Goal: Information Seeking & Learning: Learn about a topic

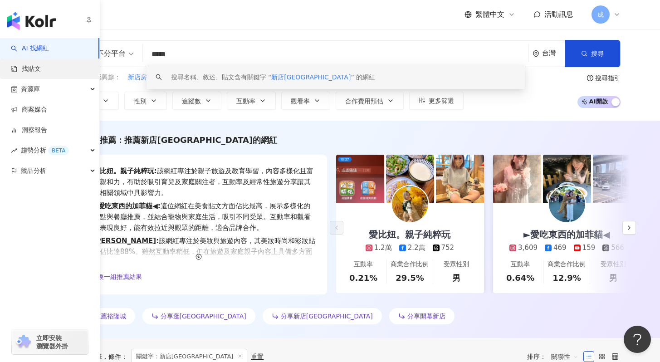
type input "*****"
click at [34, 69] on link "找貼文" at bounding box center [26, 68] width 30 height 9
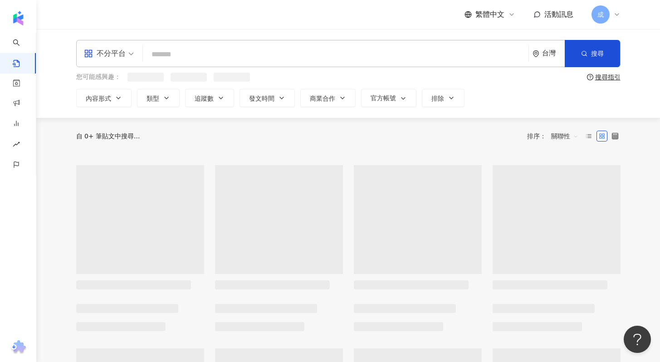
click at [203, 56] on input "search" at bounding box center [336, 54] width 378 height 20
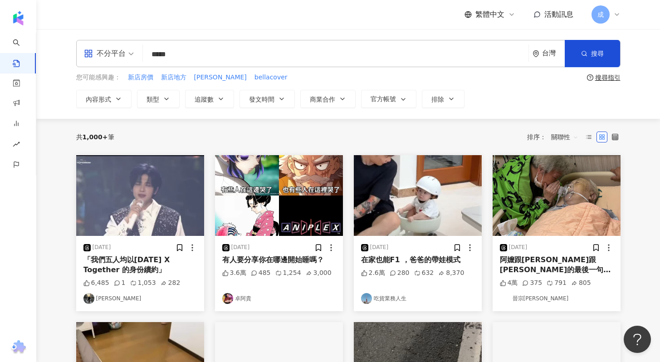
type input "*****"
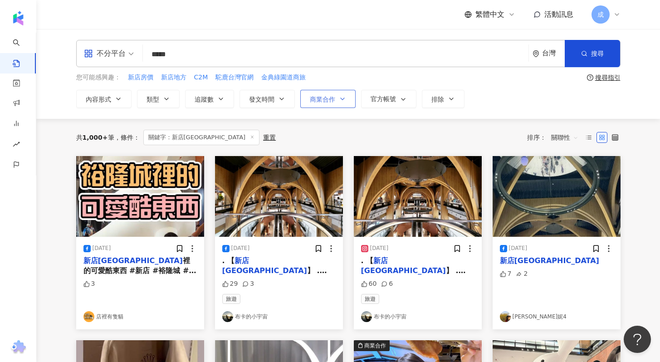
click at [340, 101] on icon "button" at bounding box center [342, 98] width 7 height 7
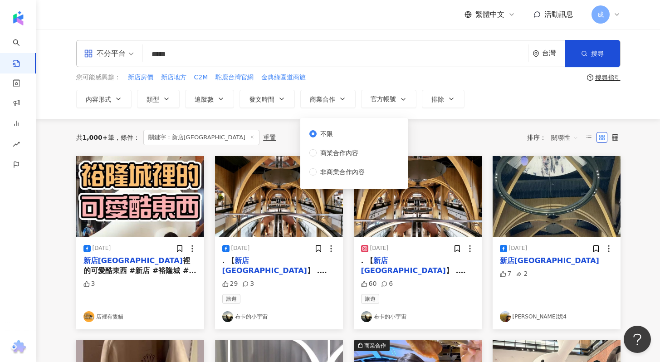
click at [490, 110] on div "不分平台 ***** 台灣 搜尋 您可能感興趣： 新店房價 新店地方 C2M 駝鹿台灣官網 金典綠園道商旅 搜尋指引 內容形式 類型 追蹤數 發文時間 商業合…" at bounding box center [348, 74] width 624 height 90
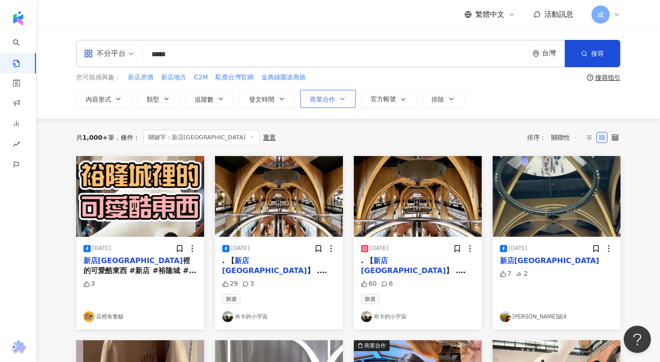
click at [312, 99] on span "商業合作" at bounding box center [322, 99] width 25 height 7
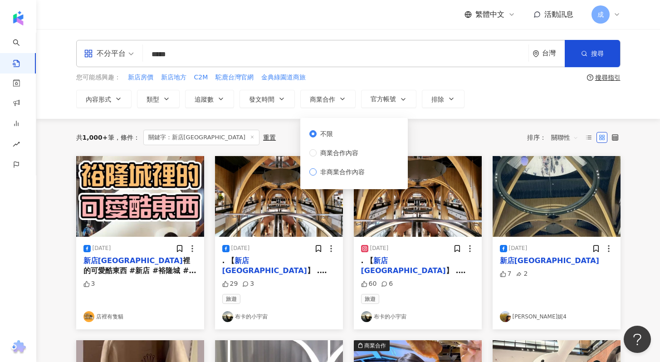
click at [317, 170] on span "非商業合作內容" at bounding box center [343, 172] width 52 height 10
click at [432, 127] on div "共 1,000+ 筆 條件 ： 關鍵字：新店裕隆城 重置 排序： 關聯性" at bounding box center [348, 137] width 545 height 37
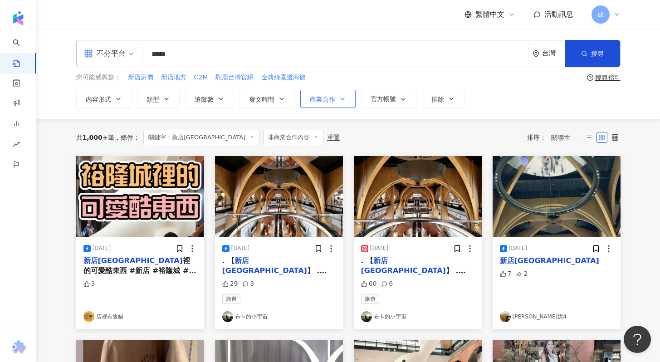
click at [339, 103] on button "商業合作" at bounding box center [327, 99] width 55 height 18
click at [288, 120] on div "共 1,000+ 筆 條件 ： 關鍵字：新店裕隆城 非商業合作內容 重置 排序： 關聯性" at bounding box center [348, 137] width 545 height 37
click at [268, 102] on span "發文時間" at bounding box center [261, 99] width 25 height 7
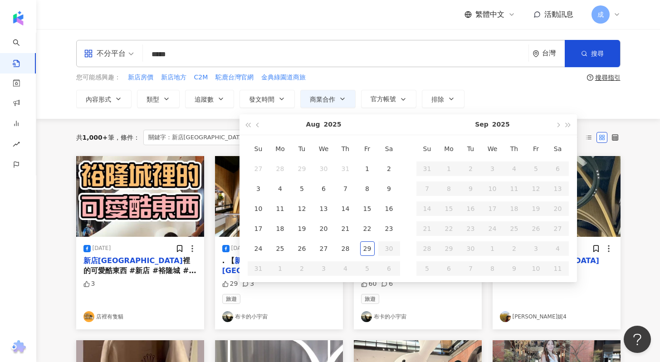
click at [541, 82] on div "您可能感興趣： 新店房價 新店地方 C2M 駝鹿台灣官網 金典綠園道商旅" at bounding box center [329, 78] width 507 height 10
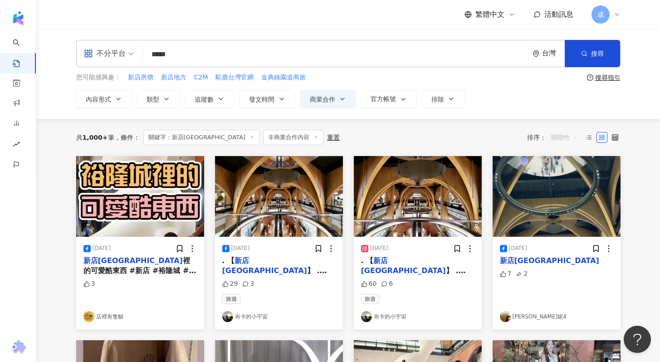
click at [573, 137] on span "關聯性" at bounding box center [564, 137] width 27 height 15
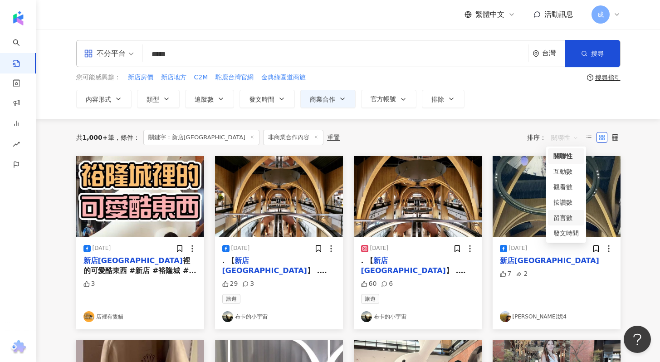
click at [562, 216] on div "留言數" at bounding box center [566, 218] width 25 height 10
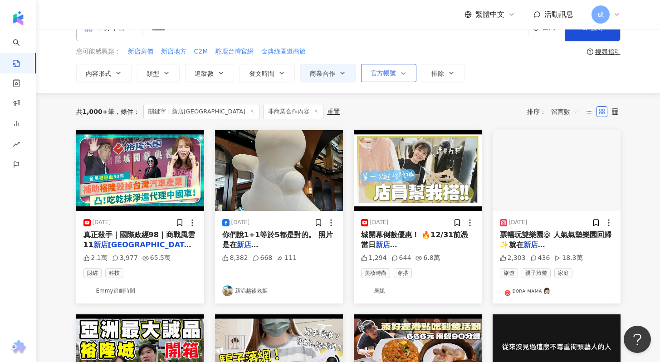
scroll to position [28, 0]
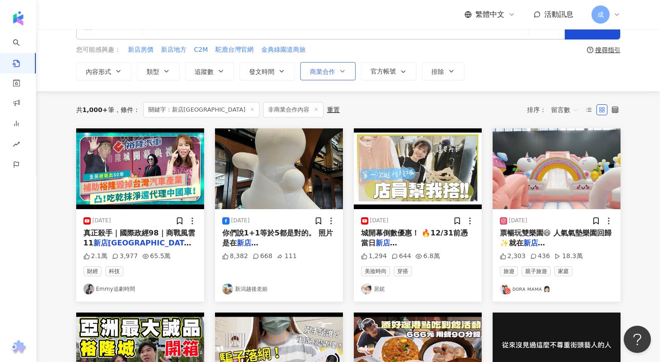
click at [344, 76] on button "商業合作" at bounding box center [327, 71] width 55 height 18
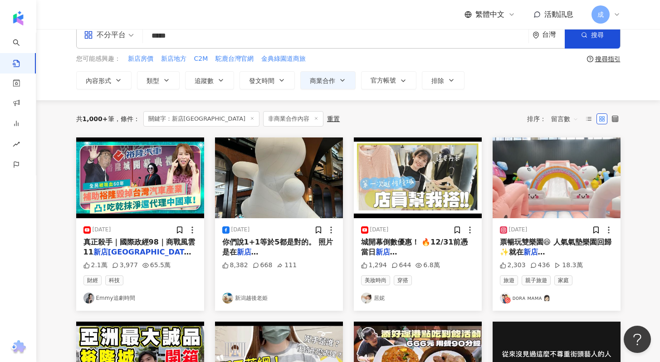
scroll to position [0, 0]
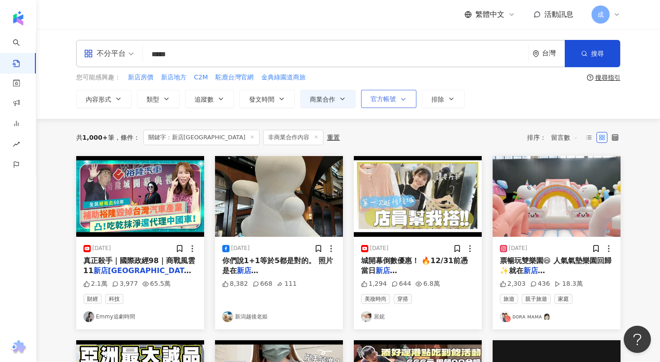
click at [400, 104] on button "官方帳號" at bounding box center [388, 99] width 55 height 18
click at [451, 123] on div "共 1,000+ 筆 條件 ： 關鍵字：新店裕隆城 非商業合作內容 重置 排序： 留言數" at bounding box center [348, 137] width 545 height 37
click at [443, 97] on span "排除" at bounding box center [438, 99] width 13 height 7
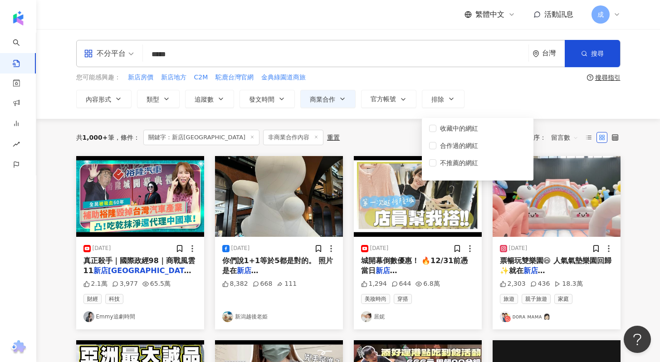
click at [499, 106] on div "內容形式 類型 追蹤數 發文時間 [DATE] Su Mo Tu We Th Fr Sa 27 28 29 30 31 1 2 3 4 5 6 7 8 9 1…" at bounding box center [348, 99] width 545 height 18
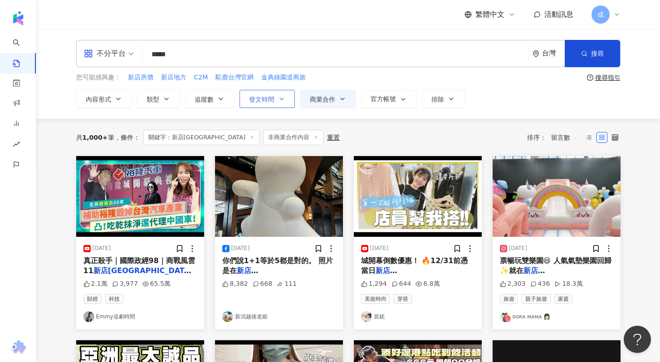
click at [286, 101] on button "發文時間" at bounding box center [267, 99] width 55 height 18
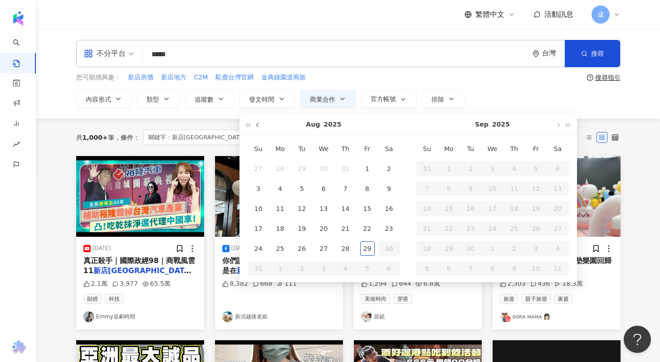
click at [257, 121] on button "button" at bounding box center [258, 124] width 10 height 20
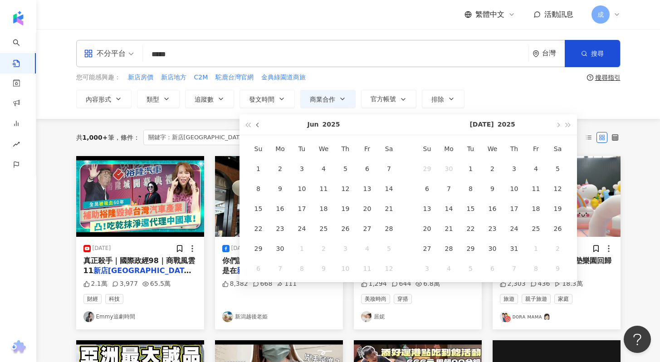
click at [257, 121] on button "button" at bounding box center [258, 124] width 10 height 20
click at [256, 125] on span "button" at bounding box center [258, 125] width 5 height 5
click at [260, 126] on button "button" at bounding box center [258, 124] width 10 height 20
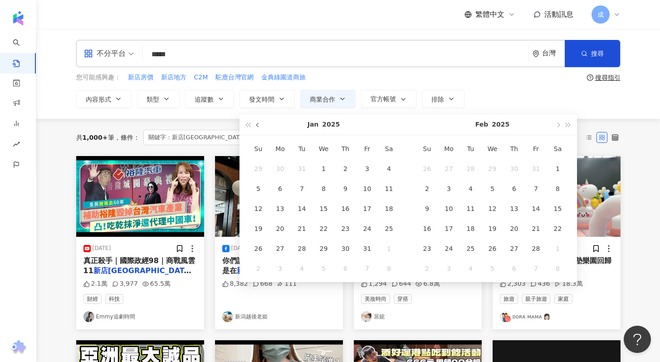
click at [260, 126] on button "button" at bounding box center [258, 124] width 10 height 20
type input "**********"
click at [493, 167] on div "1" at bounding box center [493, 169] width 15 height 15
click at [566, 126] on span "button" at bounding box center [568, 125] width 5 height 5
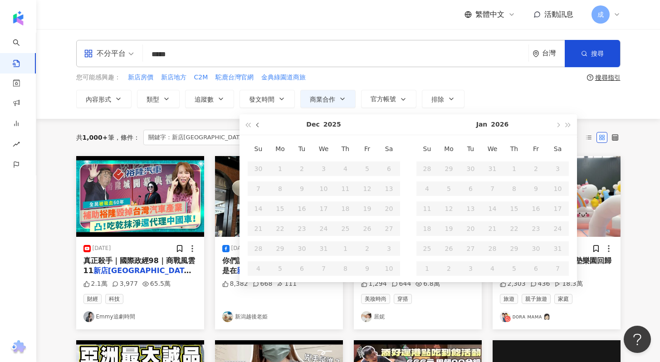
click at [261, 123] on button "button" at bounding box center [258, 124] width 10 height 20
click at [260, 124] on button "button" at bounding box center [258, 124] width 10 height 20
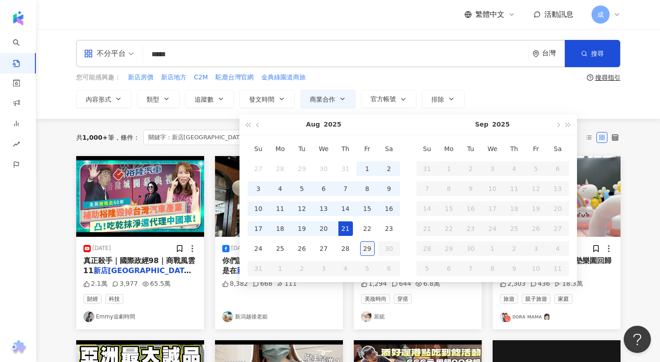
type input "**********"
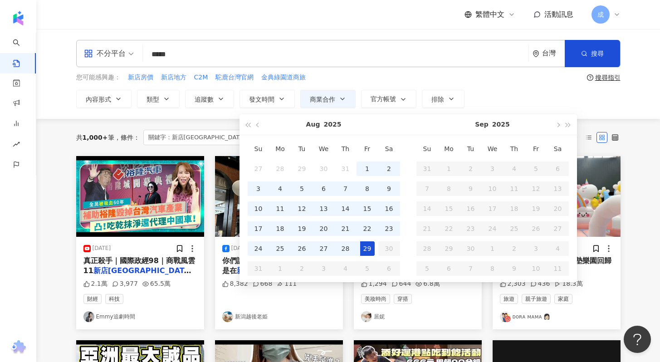
click at [362, 251] on div "29" at bounding box center [367, 248] width 15 height 15
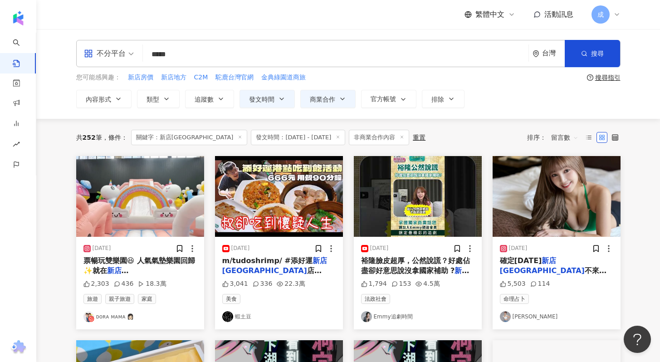
click at [166, 276] on span "！ 不只有氣墊跳床還有沙坑球池" at bounding box center [137, 285] width 109 height 19
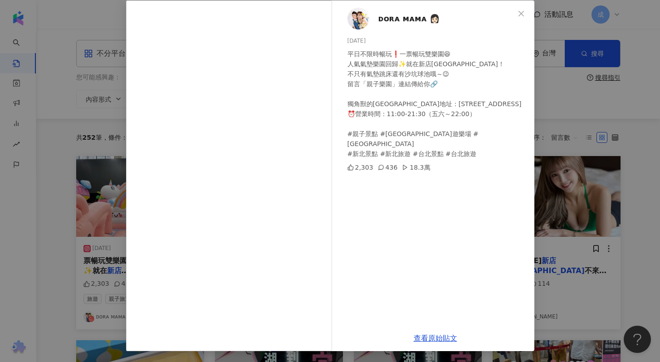
click at [519, 13] on icon "close" at bounding box center [521, 12] width 5 height 5
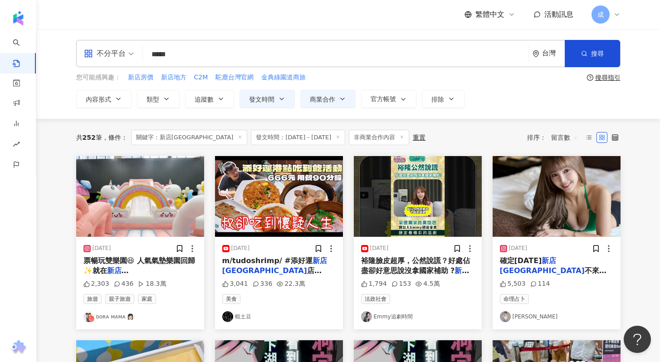
click at [578, 278] on div "[DATE] 確定[DATE] 新店[GEOGRAPHIC_DATA] 不來嗎？😎 14：00～16：00 新店[GEOGRAPHIC_DATA] [GEOG…" at bounding box center [557, 283] width 128 height 93
click at [537, 260] on mark "新店[GEOGRAPHIC_DATA]" at bounding box center [542, 265] width 85 height 19
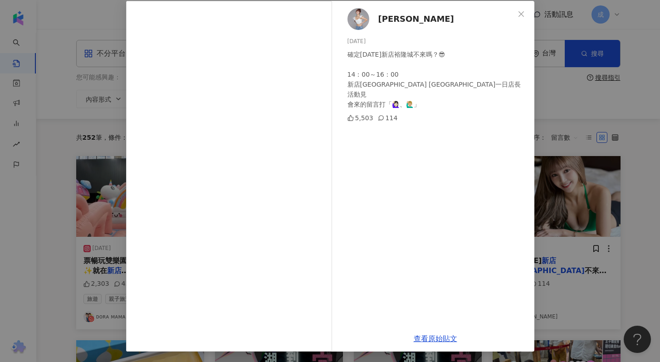
scroll to position [45, 0]
click at [518, 13] on icon "close" at bounding box center [521, 13] width 7 height 7
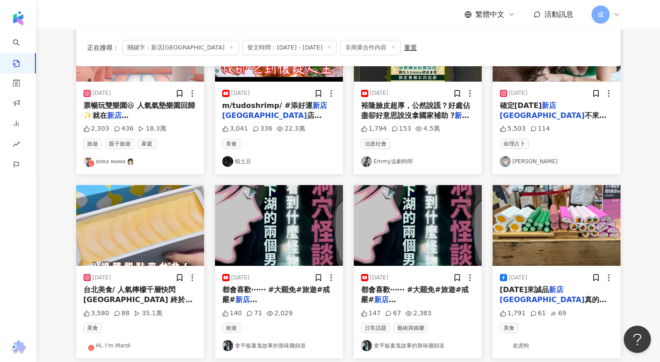
scroll to position [156, 0]
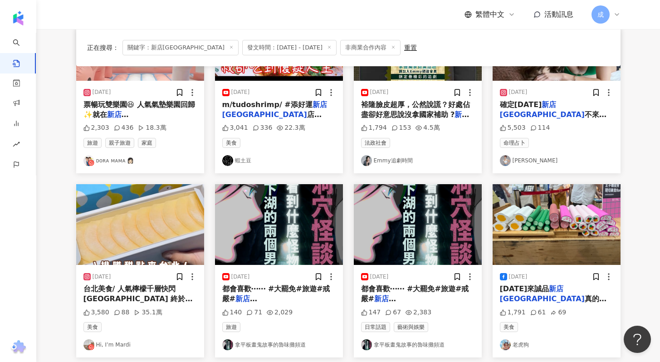
click at [153, 294] on div "台北美食/ 人氣檸檬千層快閃[GEOGRAPHIC_DATA] 終於有機會朝聖這家 一直被燒到的台中檸檬千層蛋糕😻 竟然來裕隆城快閃到7/31 滿滿一排用檸檬…" at bounding box center [139, 294] width 113 height 20
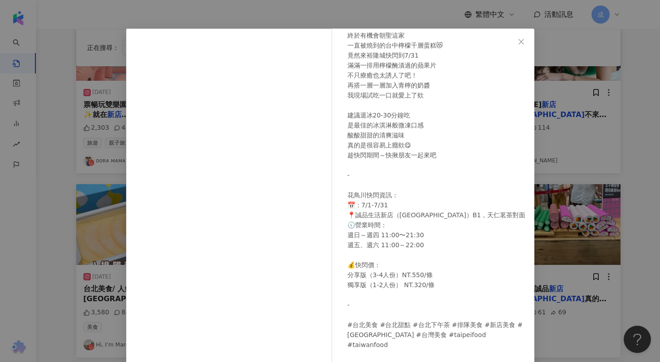
scroll to position [45, 0]
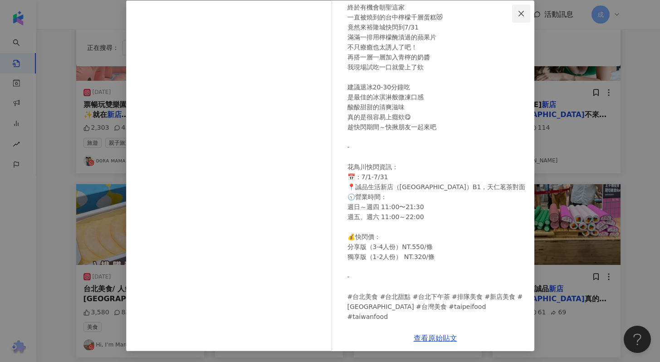
click at [523, 13] on span "Close" at bounding box center [521, 13] width 18 height 7
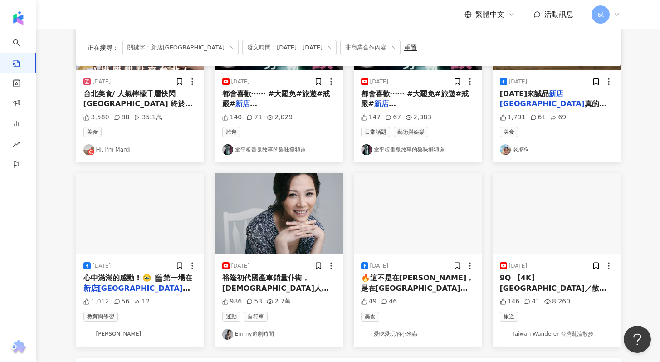
scroll to position [452, 0]
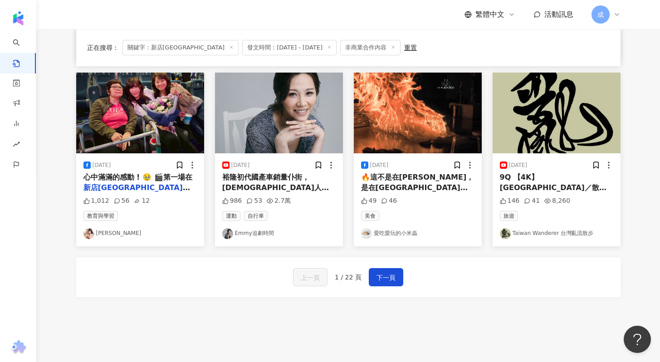
click at [300, 187] on span "裕隆初代國產車銷量仆街，[DEMOGRAPHIC_DATA]人全體買單，裕隆還是爽領補助！" at bounding box center [275, 187] width 107 height 29
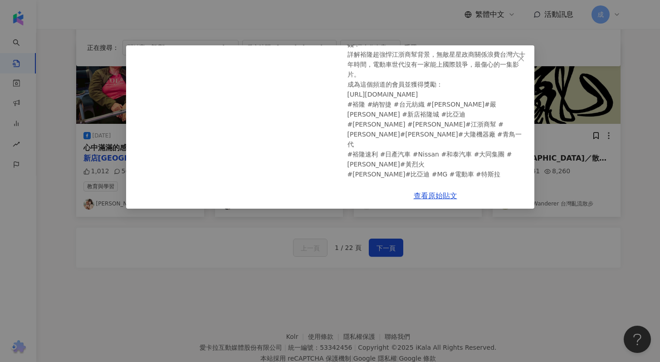
scroll to position [503, 0]
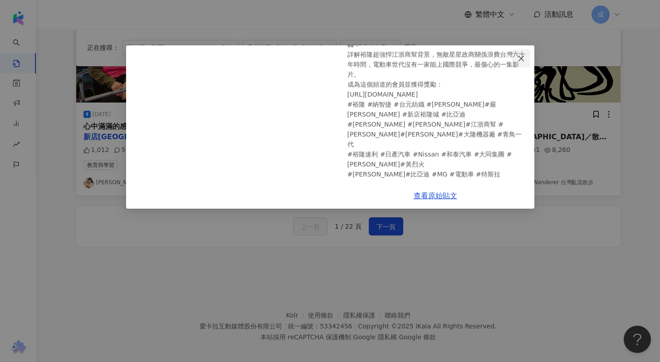
click at [521, 60] on icon "close" at bounding box center [521, 58] width 7 height 7
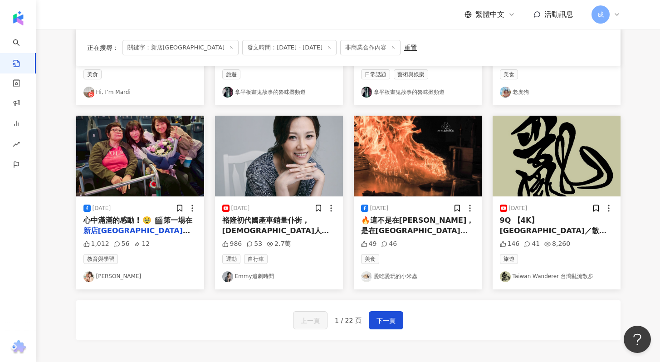
scroll to position [437, 0]
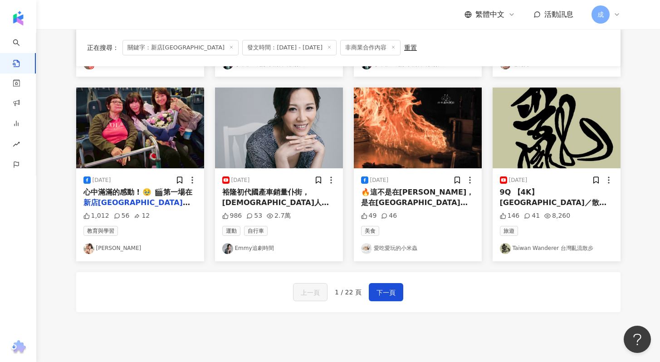
click at [435, 203] on span "🔥這不是在[PERSON_NAME]，是在[GEOGRAPHIC_DATA] [PERSON_NAME]鐵板燒" at bounding box center [417, 202] width 113 height 29
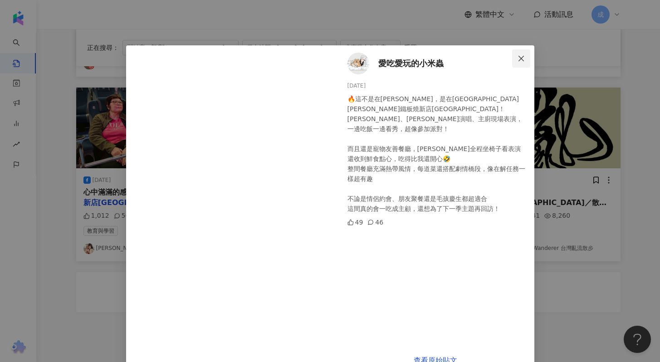
click at [512, 55] on span "Close" at bounding box center [521, 58] width 18 height 7
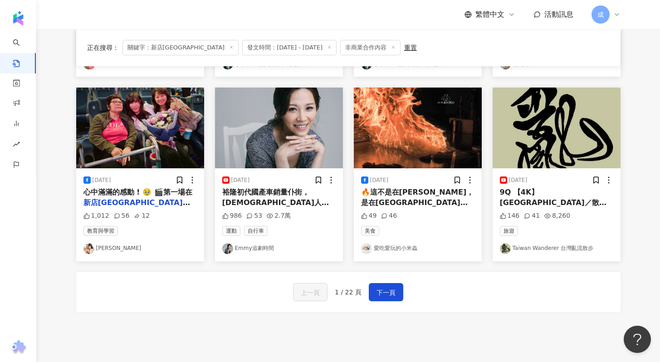
click at [307, 200] on span "裕隆初代國產車銷量仆街，[DEMOGRAPHIC_DATA]人全體買單，裕隆還是爽領補助！" at bounding box center [275, 202] width 107 height 29
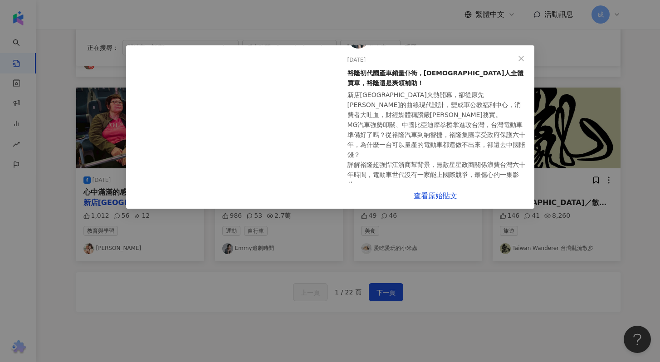
scroll to position [0, 0]
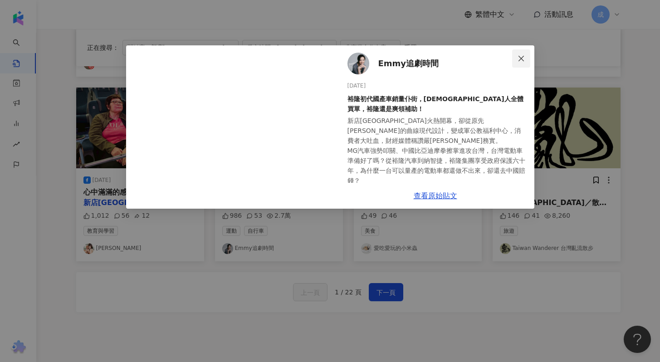
click at [522, 56] on icon "close" at bounding box center [521, 58] width 7 height 7
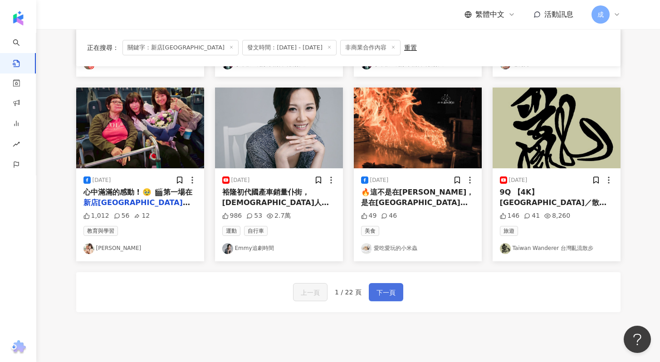
click at [396, 288] on button "下一頁" at bounding box center [386, 292] width 34 height 18
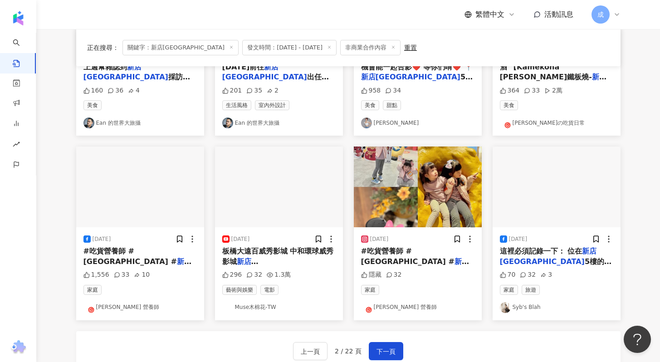
scroll to position [452, 0]
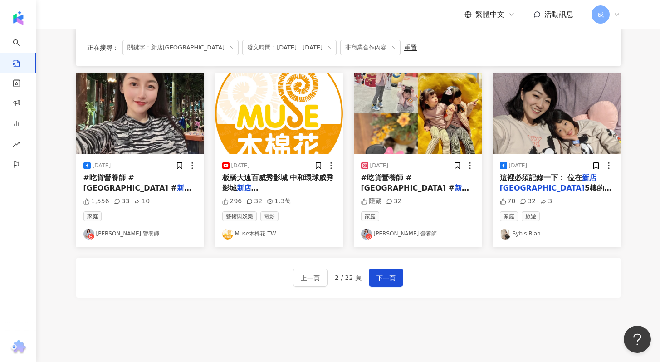
drag, startPoint x: 382, startPoint y: 274, endPoint x: 474, endPoint y: 278, distance: 91.7
click at [471, 278] on div "上一頁 2 / 22 頁 下一頁" at bounding box center [348, 278] width 545 height 40
click at [581, 189] on span "5樓的Wooderful Life木育森林，有一大片體驗區，是大人小孩都會眼睛一亮的室內樂園。 整體質感比我們在美國去過的室內樂園都好，場地乾淨、動線清楚、每…" at bounding box center [556, 305] width 112 height 242
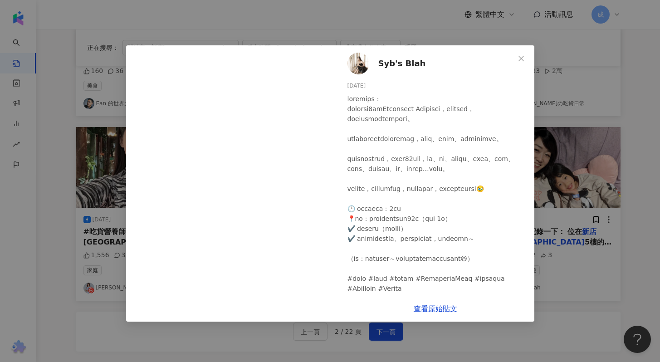
scroll to position [381, 0]
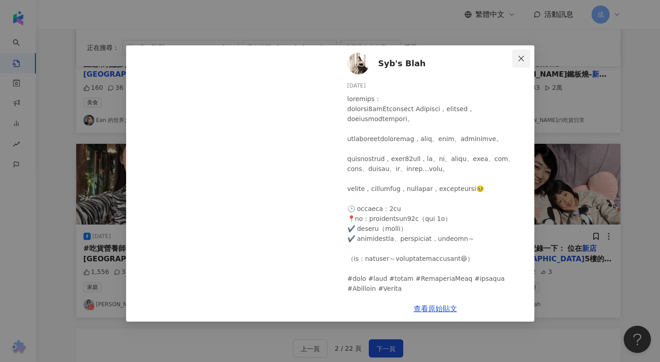
click at [520, 62] on button "Close" at bounding box center [521, 58] width 18 height 18
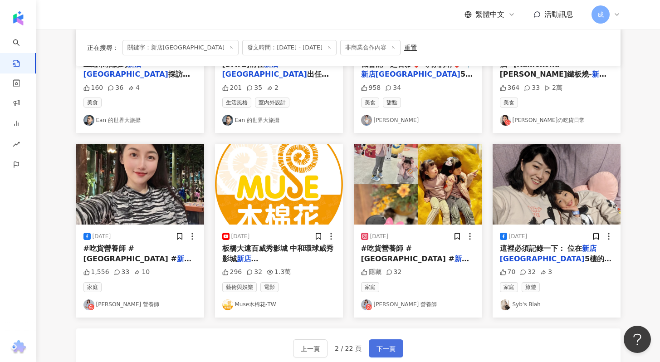
click at [393, 344] on span "下一頁" at bounding box center [386, 349] width 19 height 11
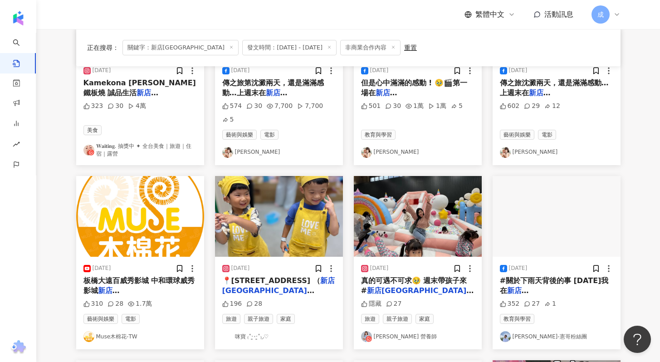
scroll to position [110, 0]
